Goal: Information Seeking & Learning: Learn about a topic

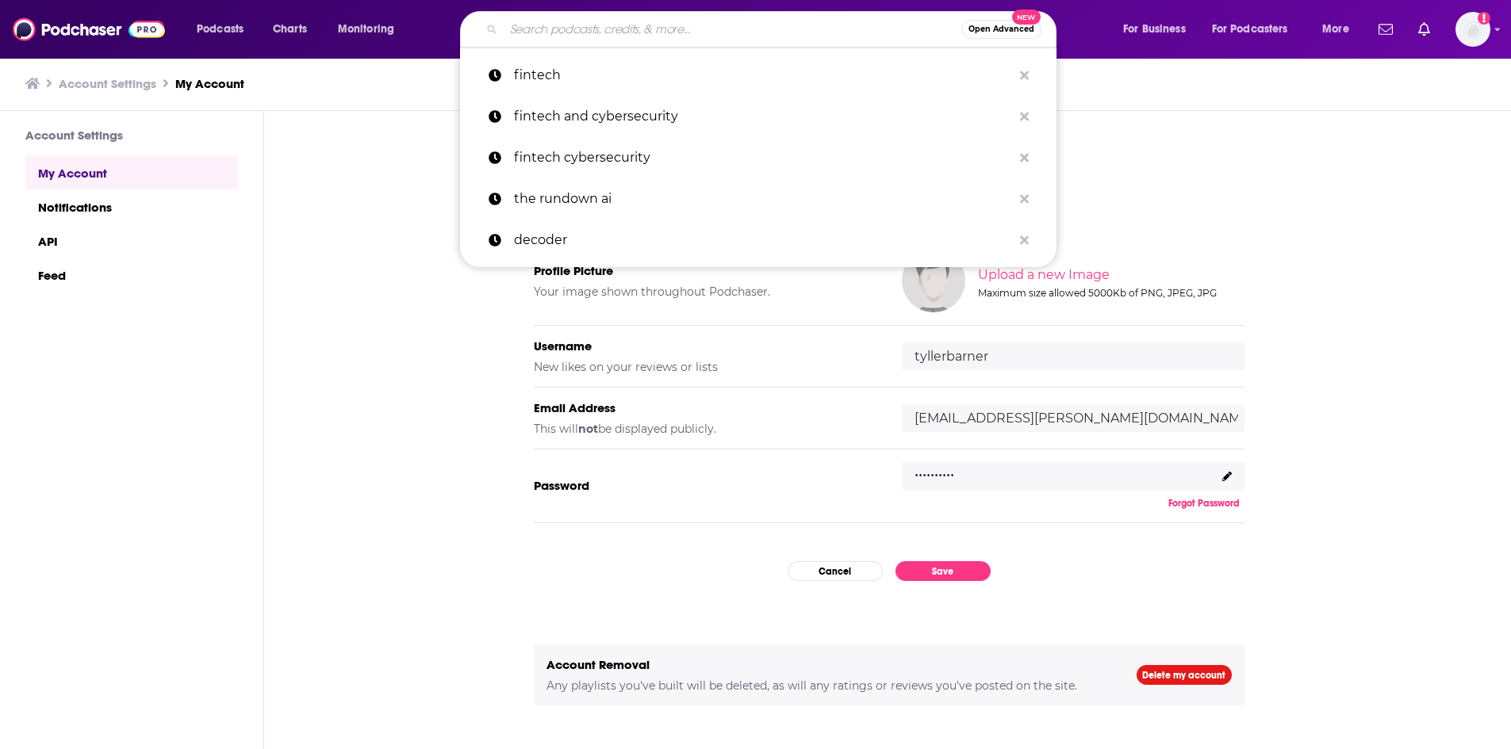
click at [734, 36] on input "Search podcasts, credits, & more..." at bounding box center [733, 29] width 458 height 25
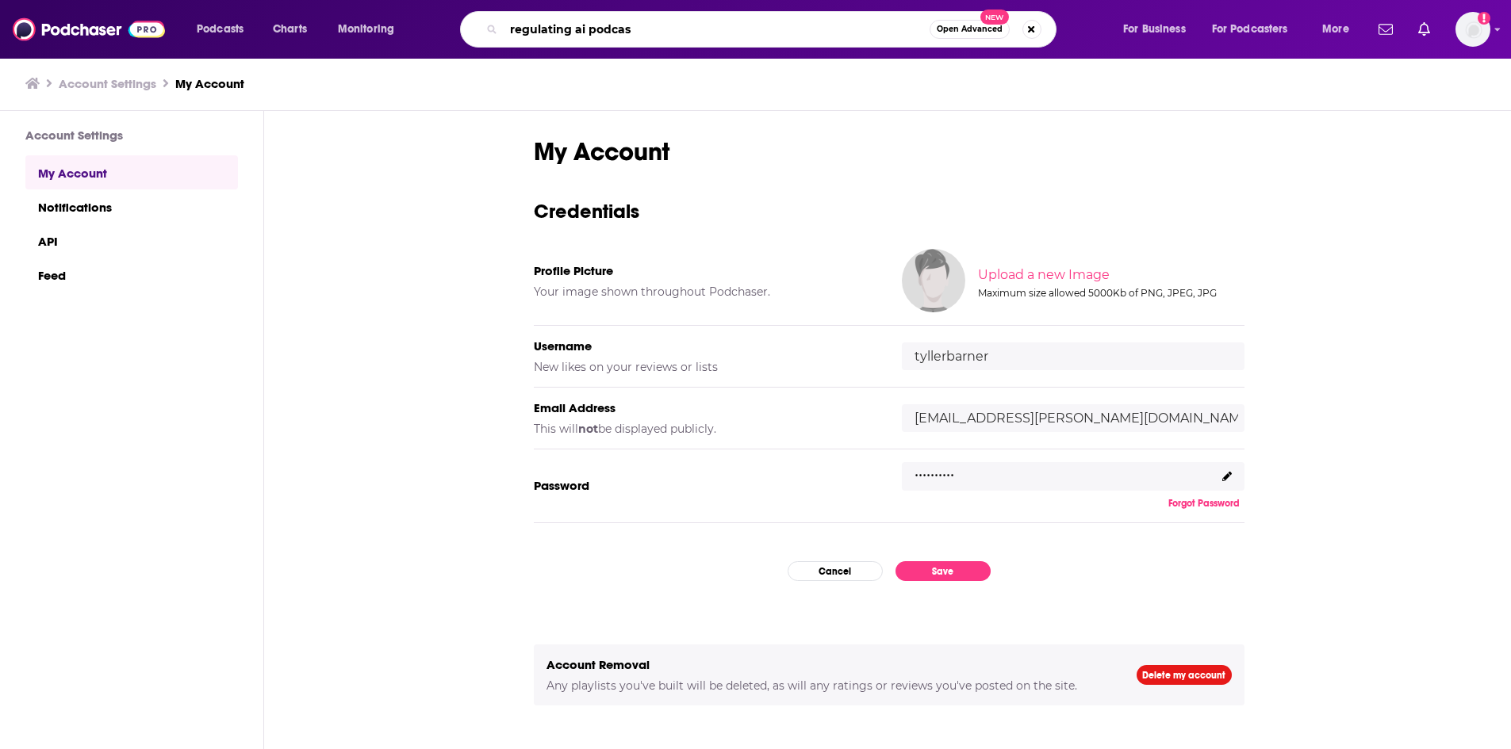
type input "regulating ai podcast"
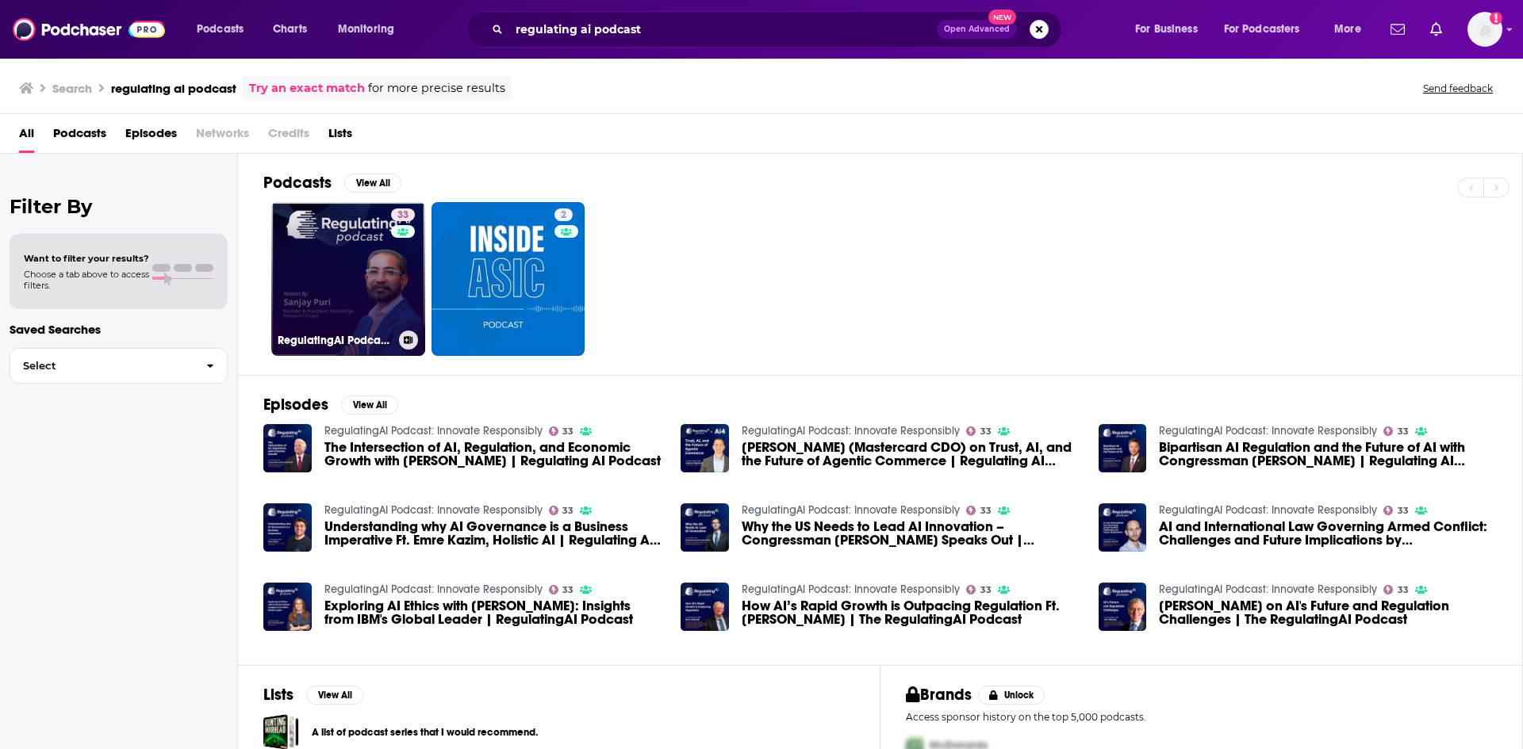
click at [334, 271] on link "33 RegulatingAI Podcast: Innovate Responsibly" at bounding box center [348, 279] width 154 height 154
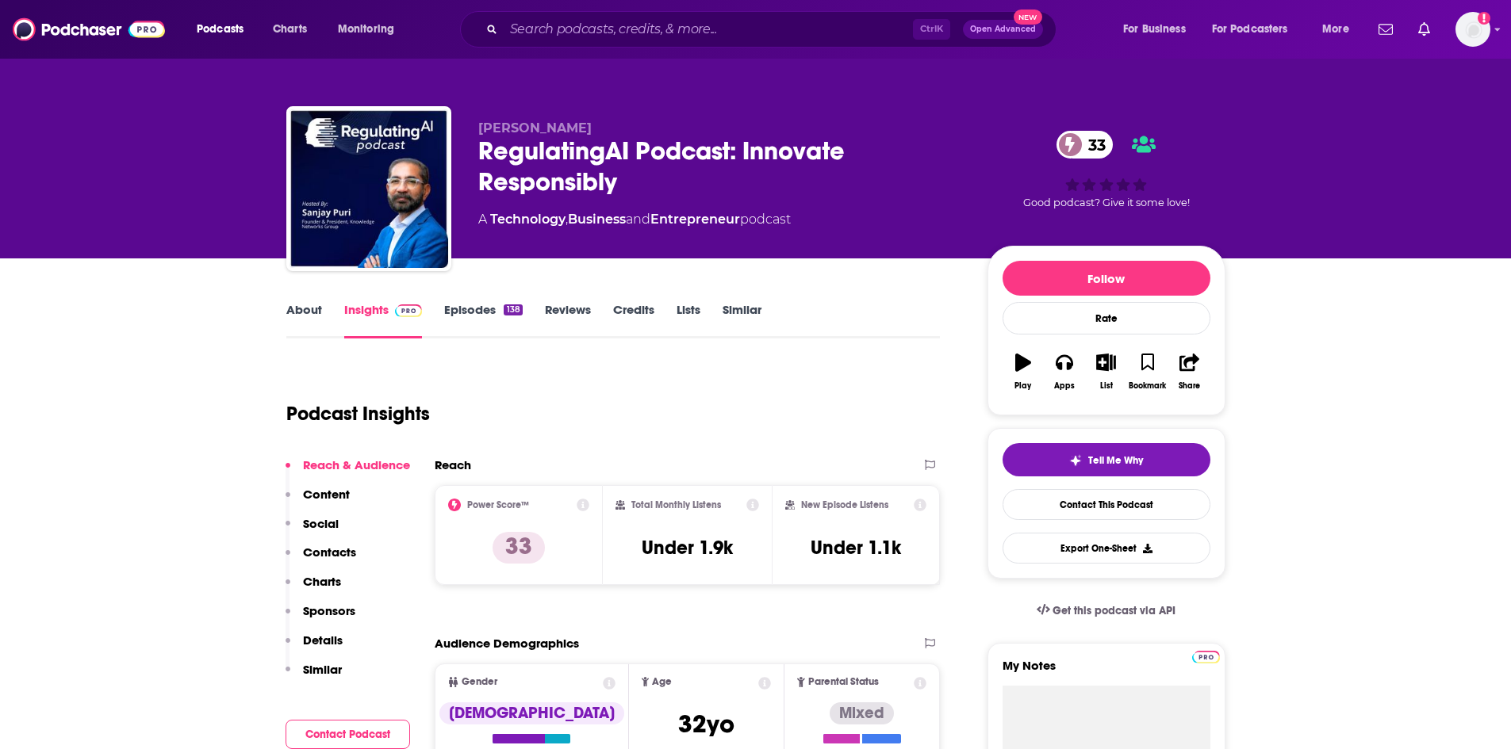
click at [320, 310] on link "About" at bounding box center [304, 320] width 36 height 36
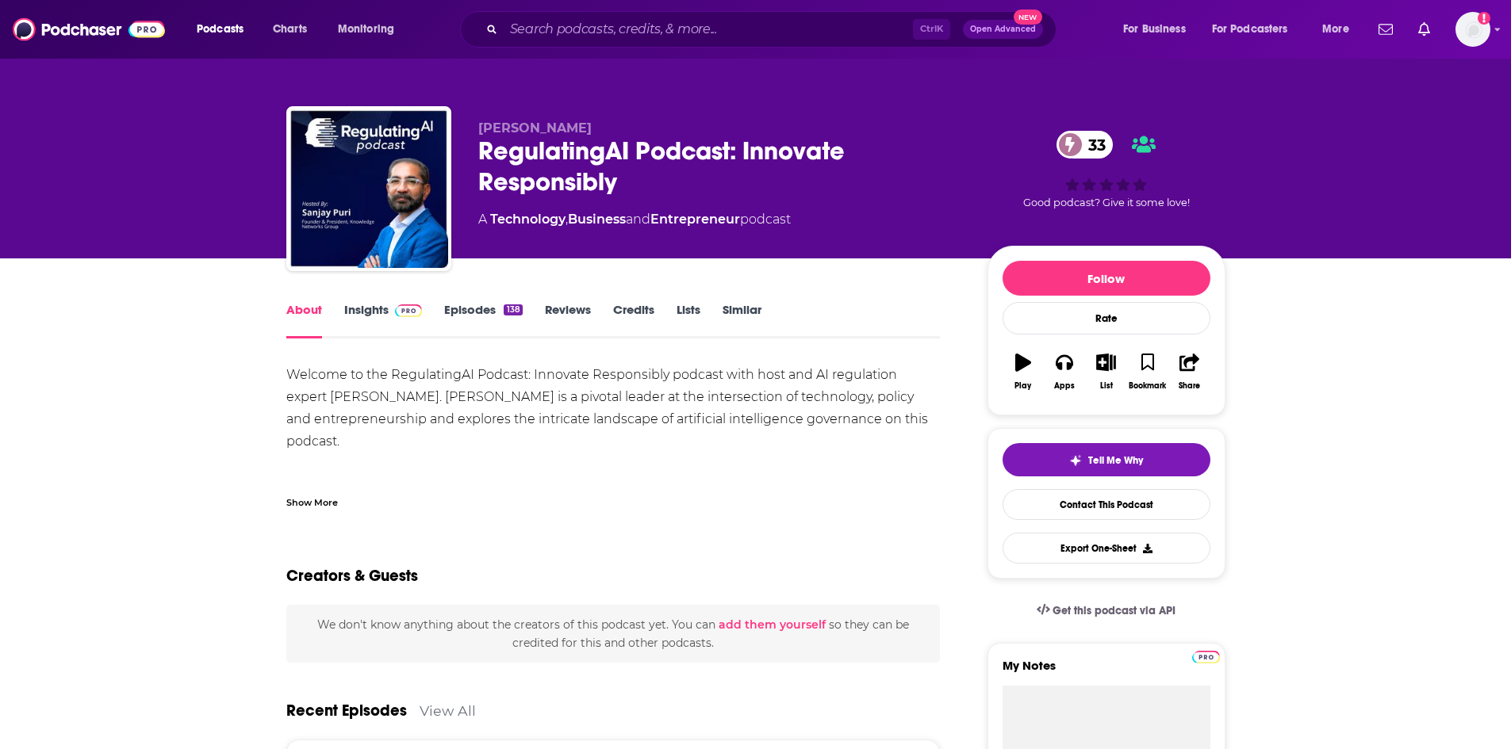
click at [330, 501] on div "Show More" at bounding box center [312, 501] width 52 height 15
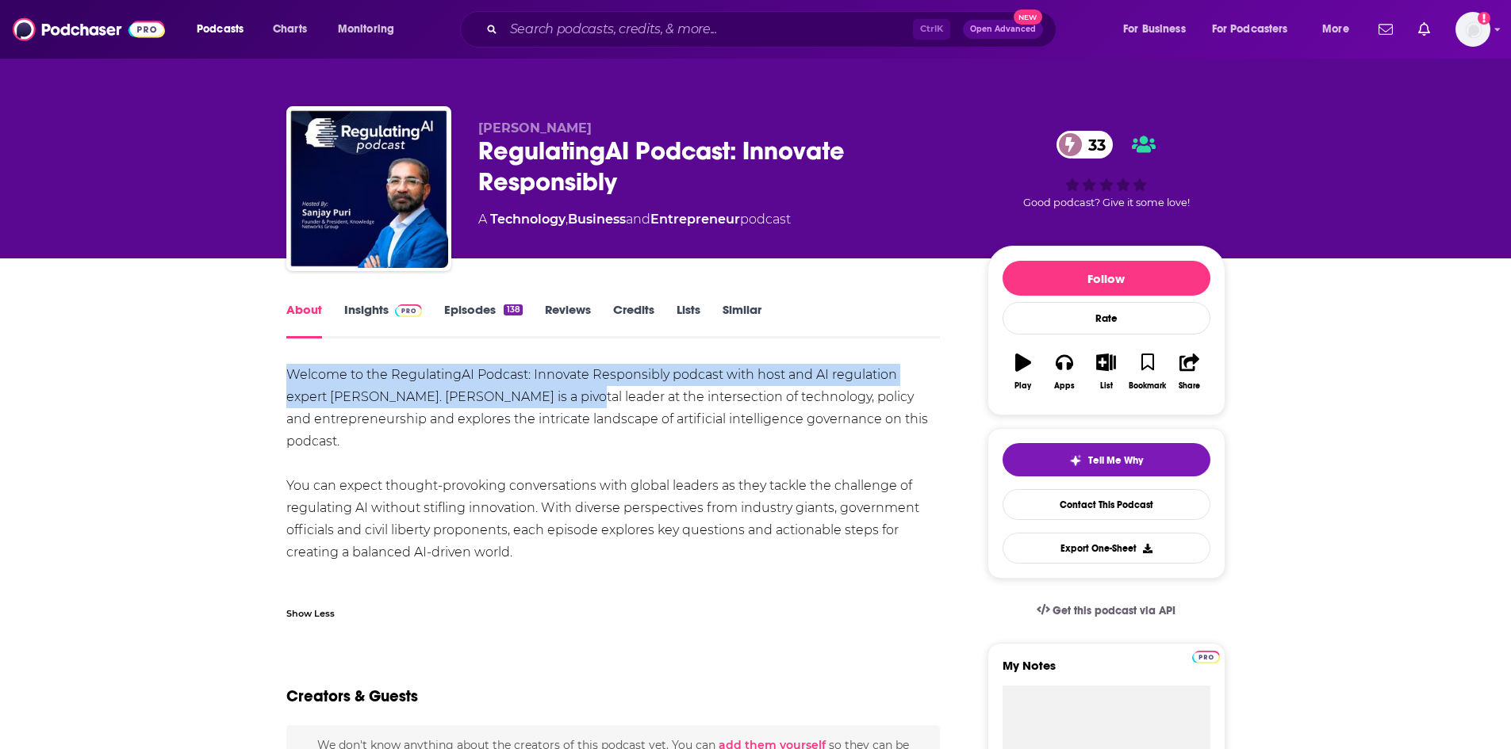
drag, startPoint x: 283, startPoint y: 373, endPoint x: 506, endPoint y: 397, distance: 224.1
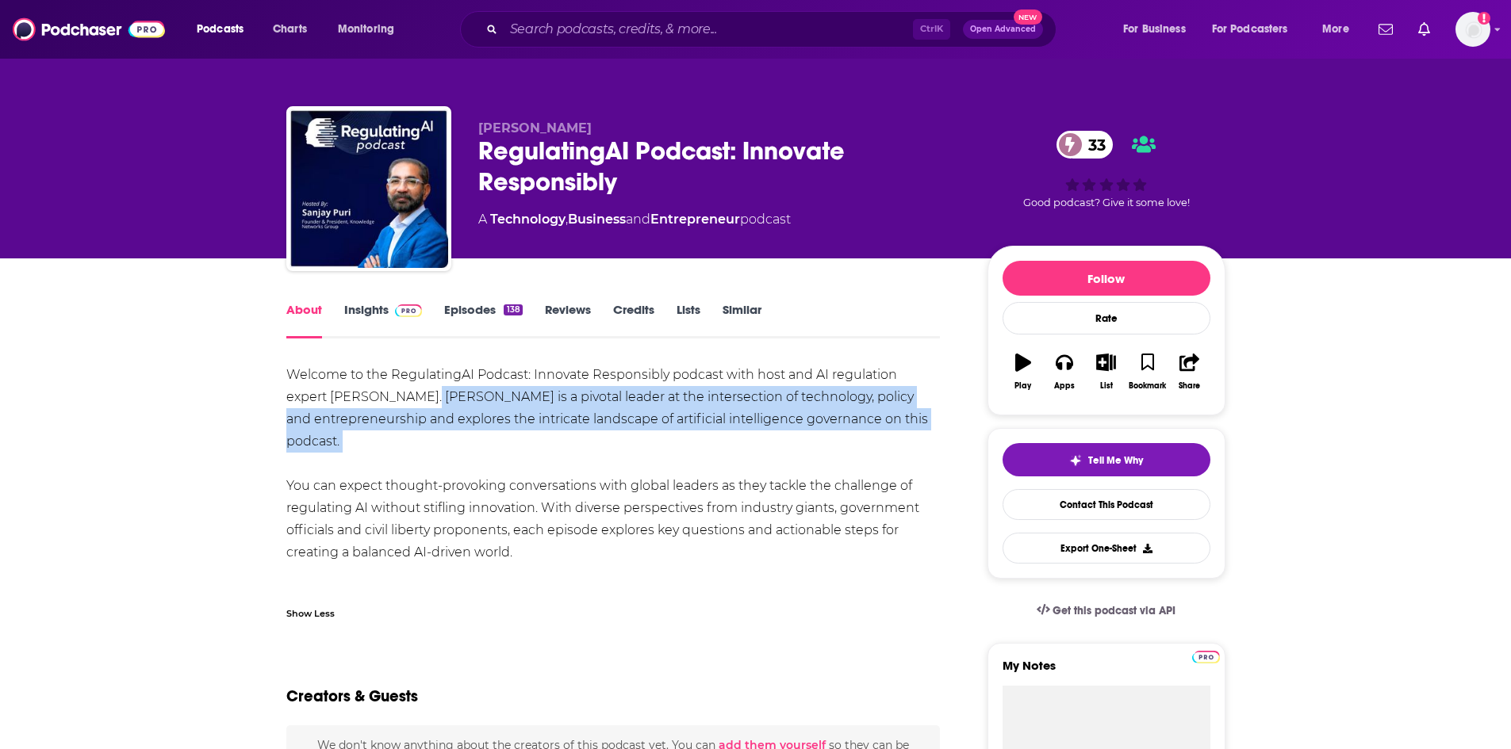
drag, startPoint x: 370, startPoint y: 400, endPoint x: 861, endPoint y: 432, distance: 492.0
click at [861, 432] on div "Welcome to the RegulatingAI Podcast: Innovate Responsibly podcast with host and…" at bounding box center [613, 486] width 654 height 244
copy div "[PERSON_NAME] is a pivotal leader at the intersection of technology, policy and…"
drag, startPoint x: 258, startPoint y: 468, endPoint x: 519, endPoint y: 532, distance: 269.5
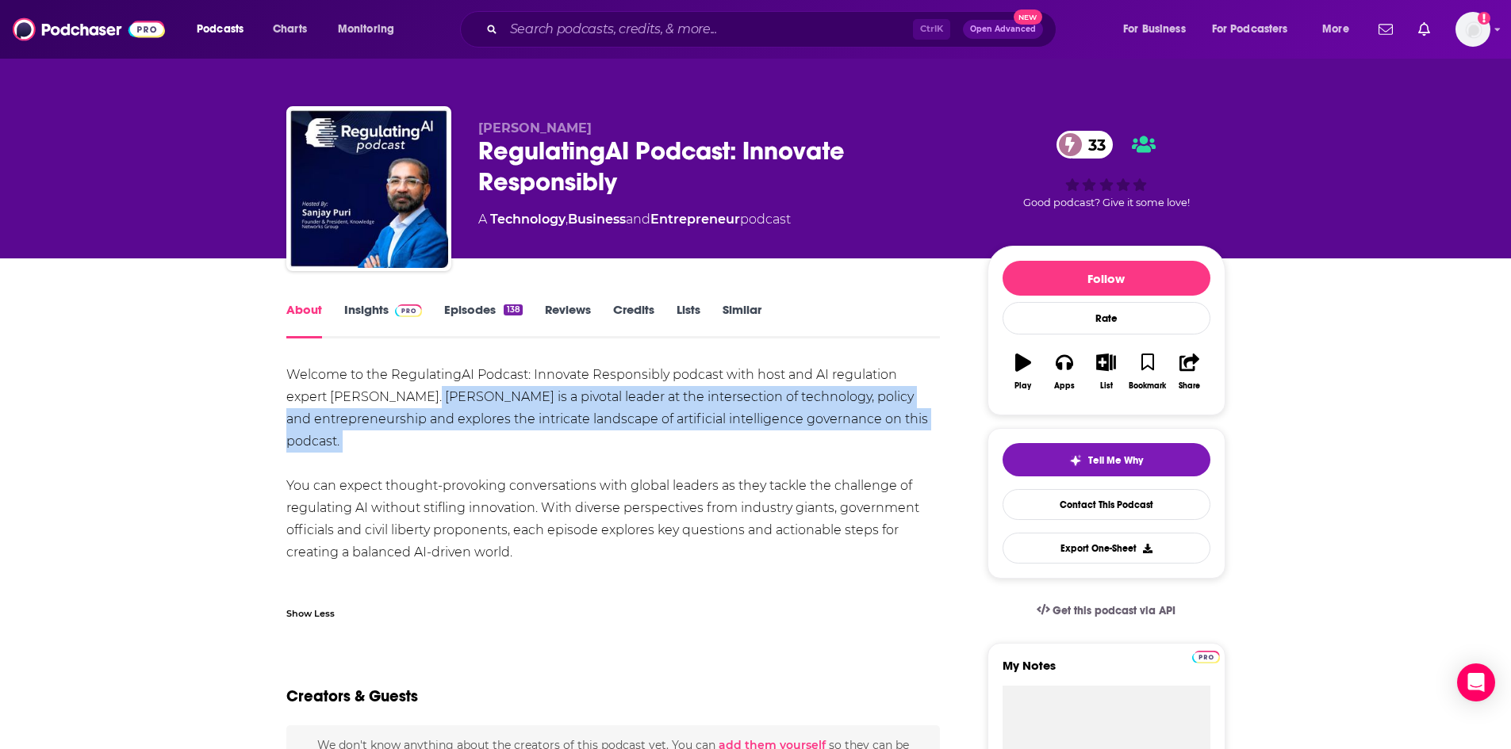
copy div "You can expect thought-provoking conversations with global leaders as they tack…"
